Goal: Navigation & Orientation: Find specific page/section

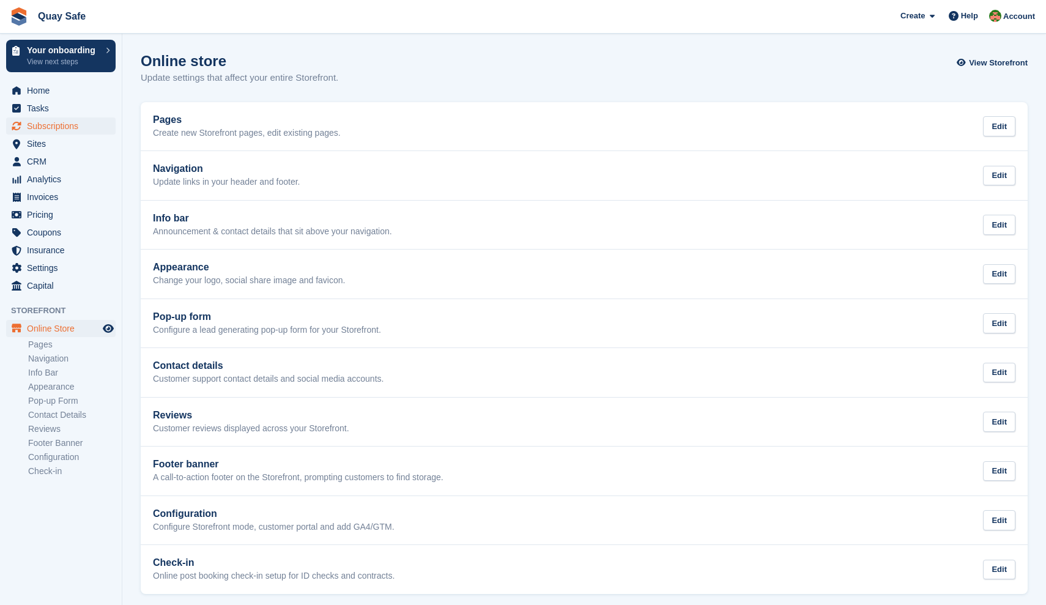
click at [48, 125] on span "Subscriptions" at bounding box center [63, 125] width 73 height 17
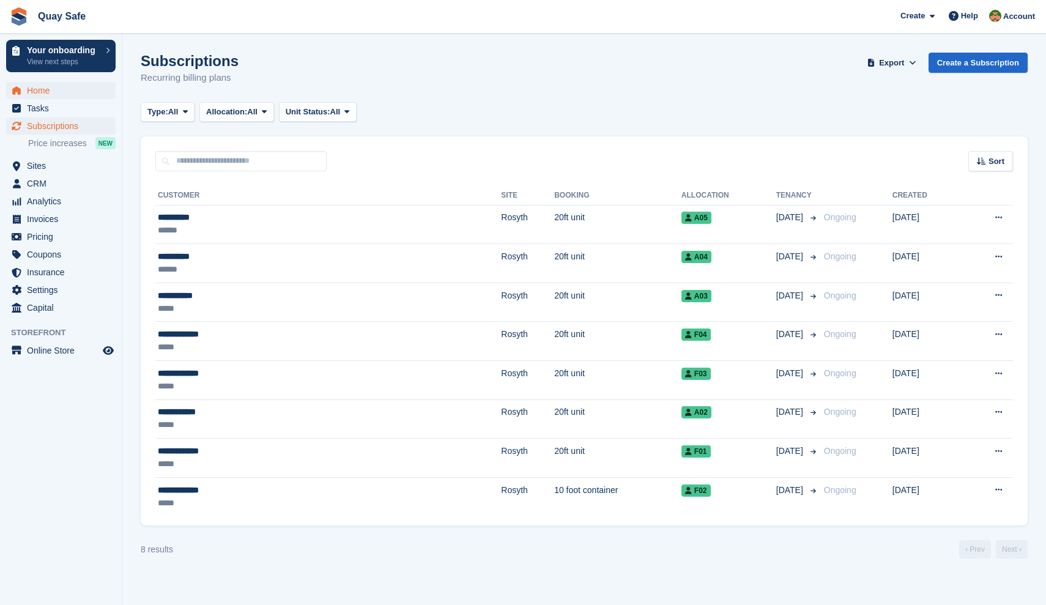
click at [42, 90] on span "Home" at bounding box center [63, 90] width 73 height 17
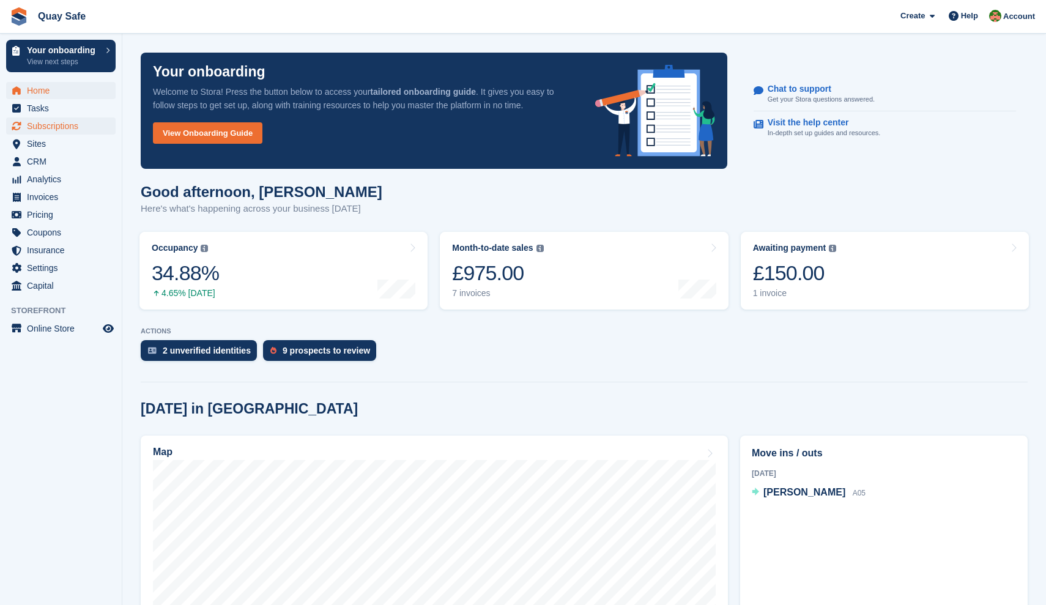
click at [41, 127] on span "Subscriptions" at bounding box center [63, 125] width 73 height 17
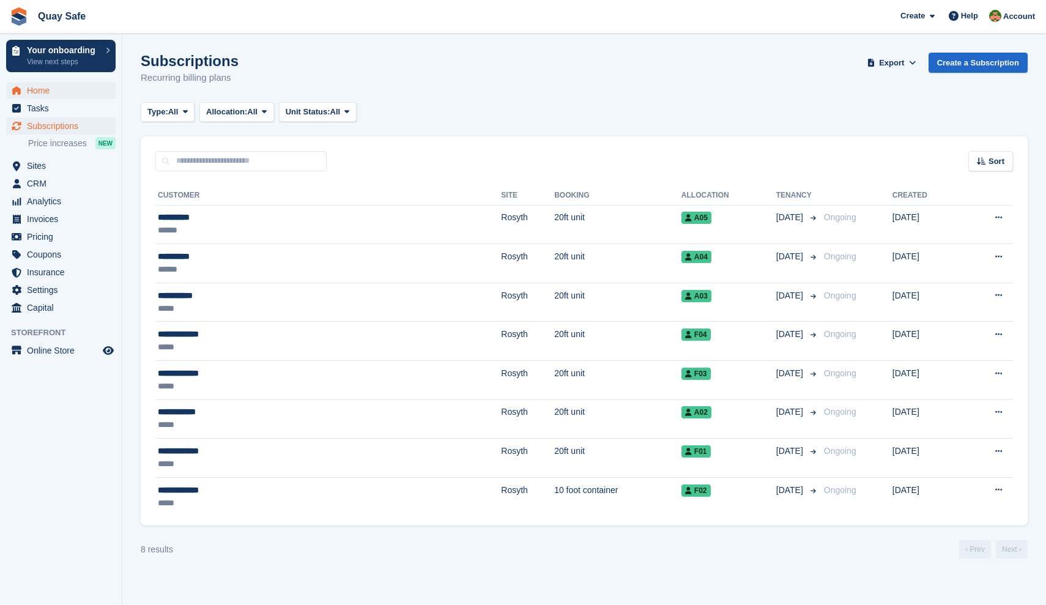
click at [40, 90] on span "Home" at bounding box center [63, 90] width 73 height 17
